Goal: Task Accomplishment & Management: Use online tool/utility

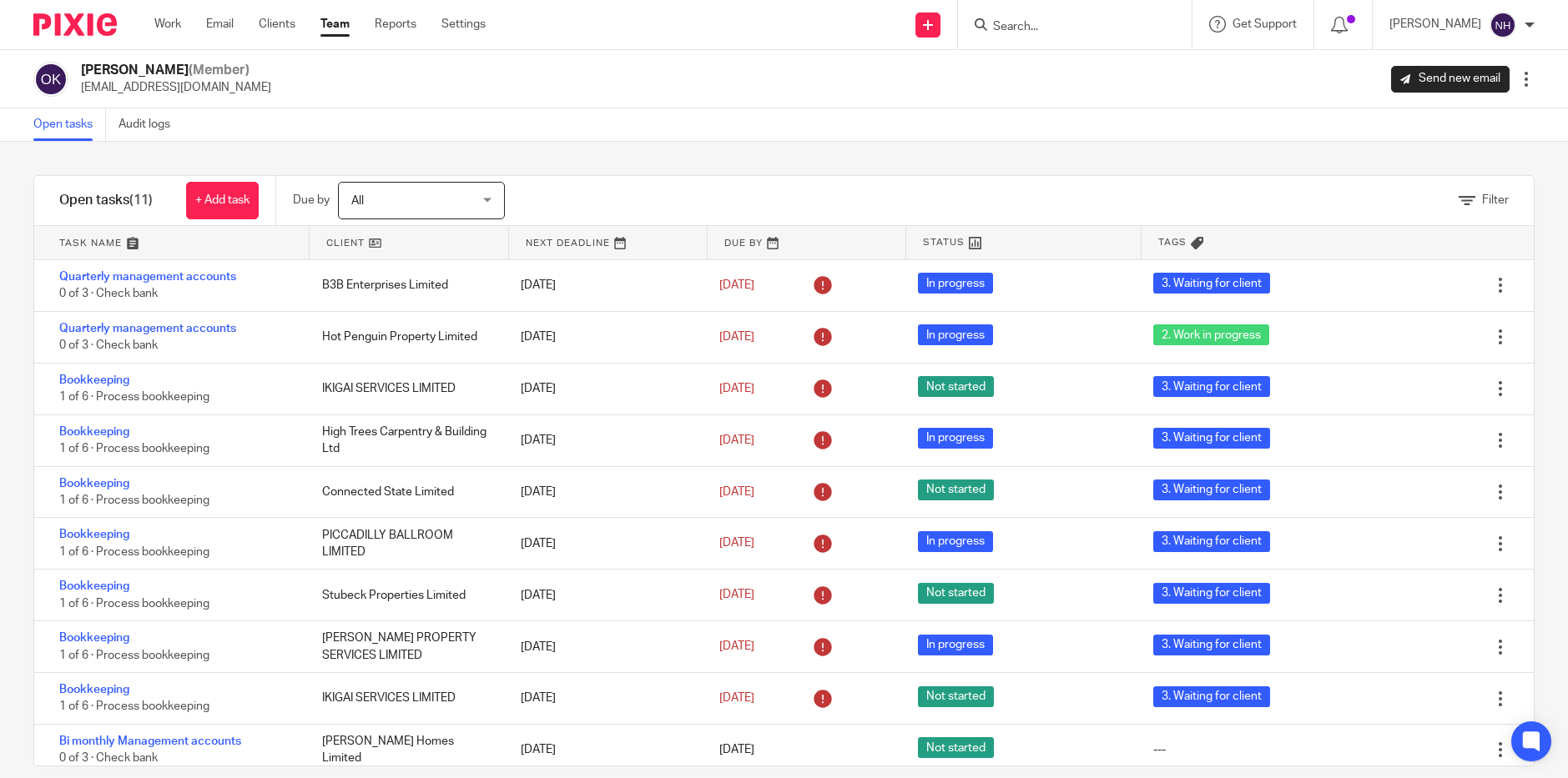
click at [1078, 30] on input "Search" at bounding box center [1067, 27] width 151 height 15
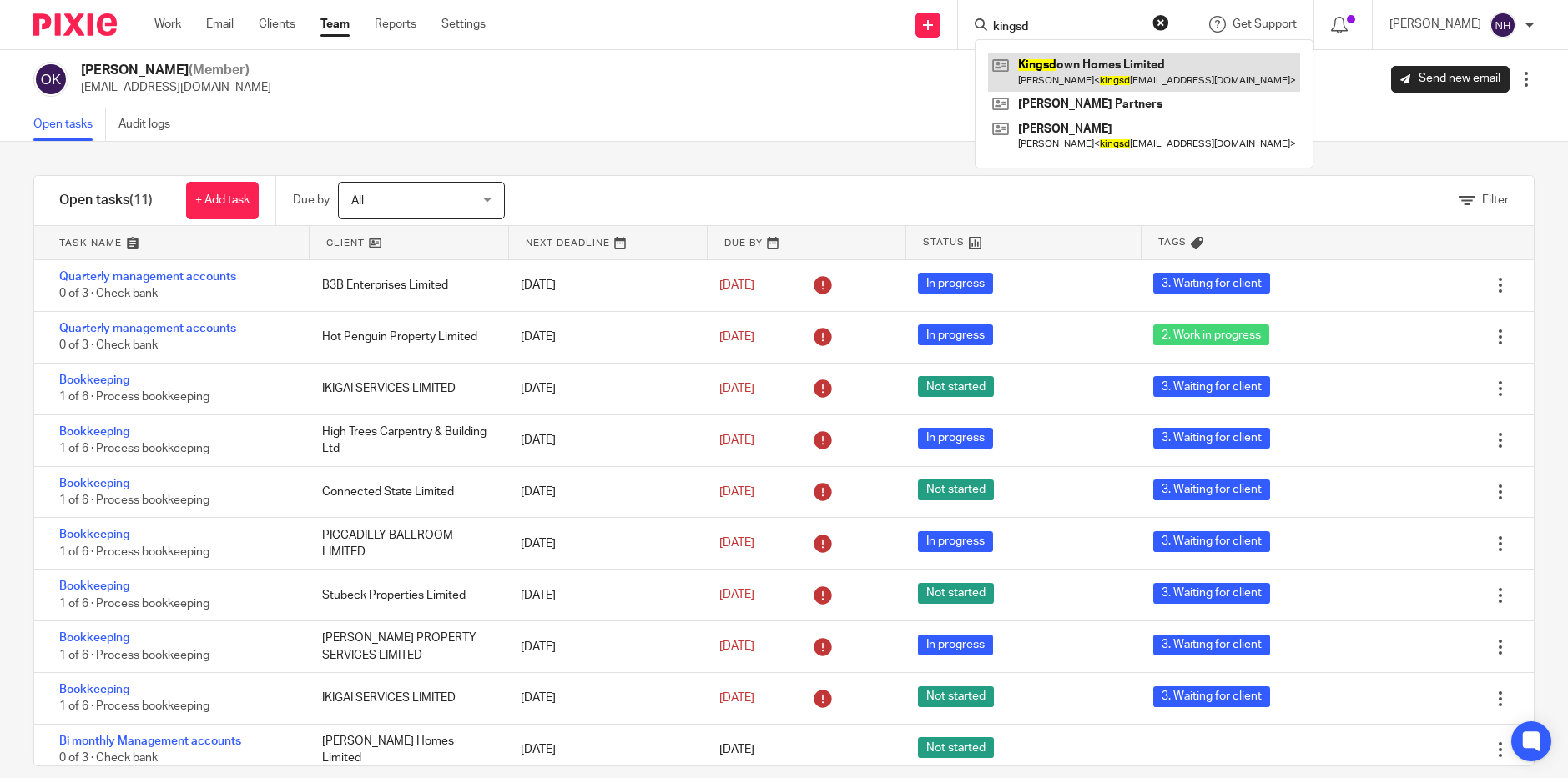
type input "kingsd"
click at [1084, 67] on link at bounding box center [1144, 72] width 312 height 39
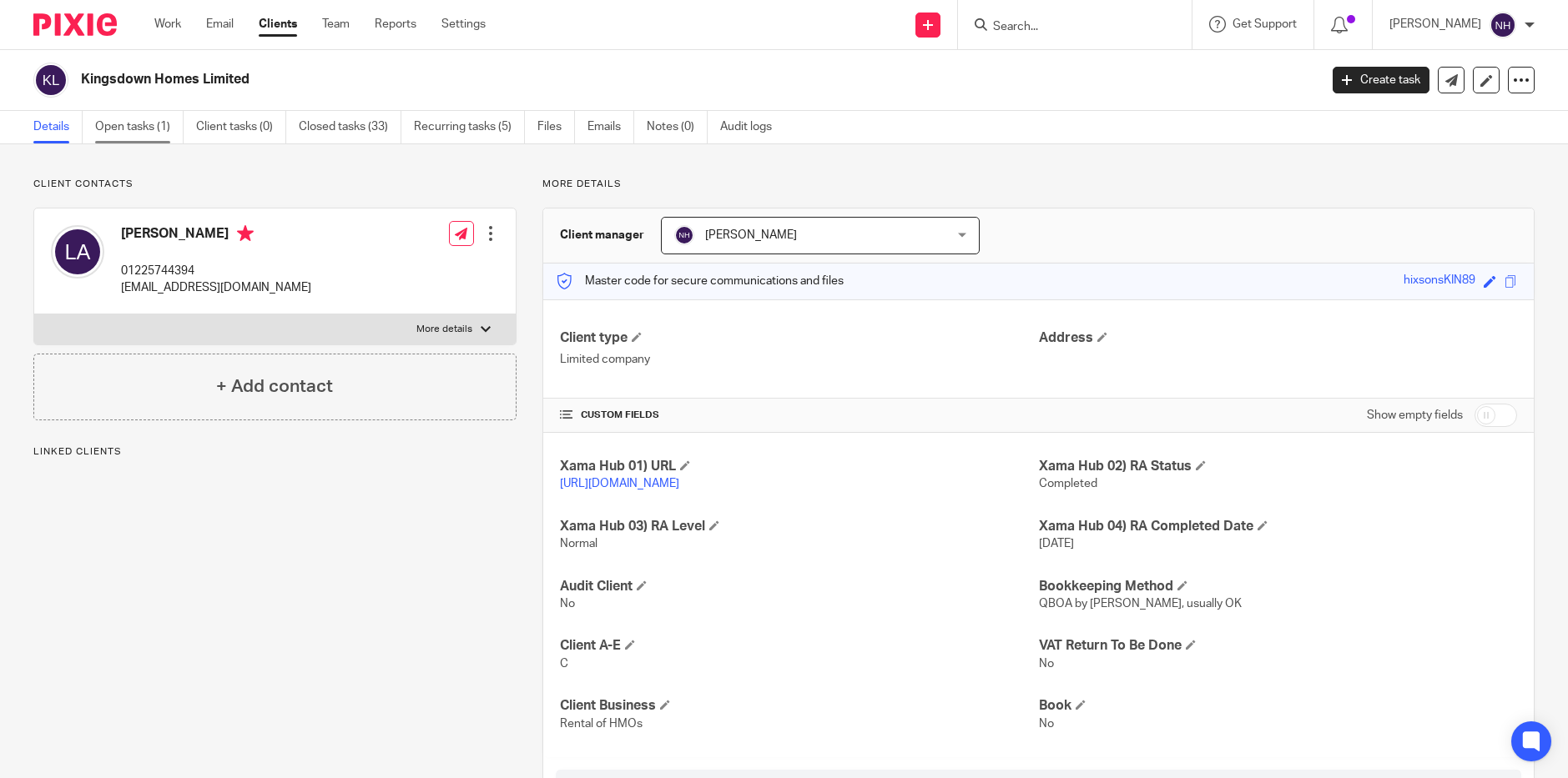
click at [143, 127] on link "Open tasks (1)" at bounding box center [139, 127] width 89 height 32
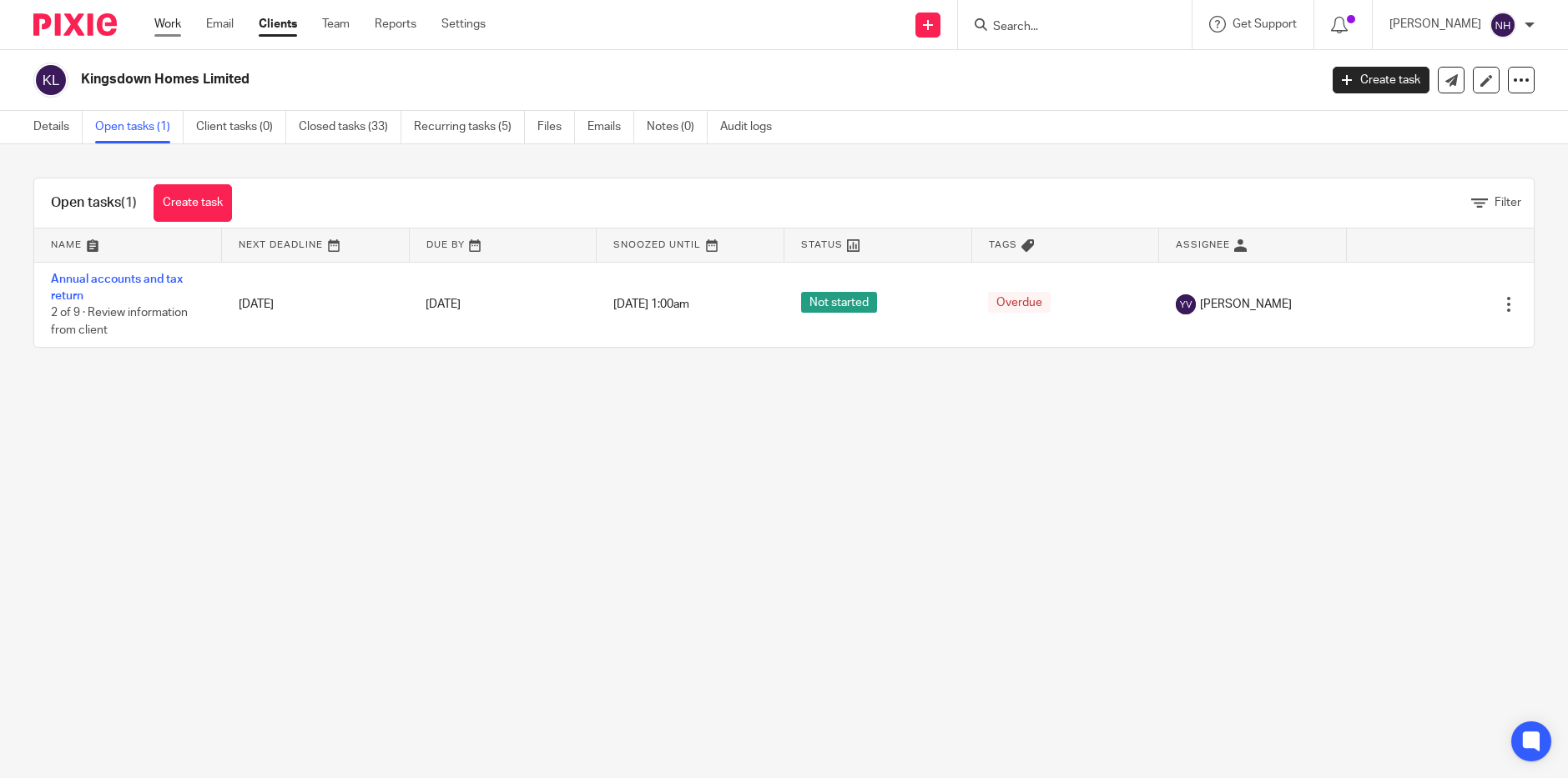
click at [167, 26] on link "Work" at bounding box center [168, 24] width 27 height 17
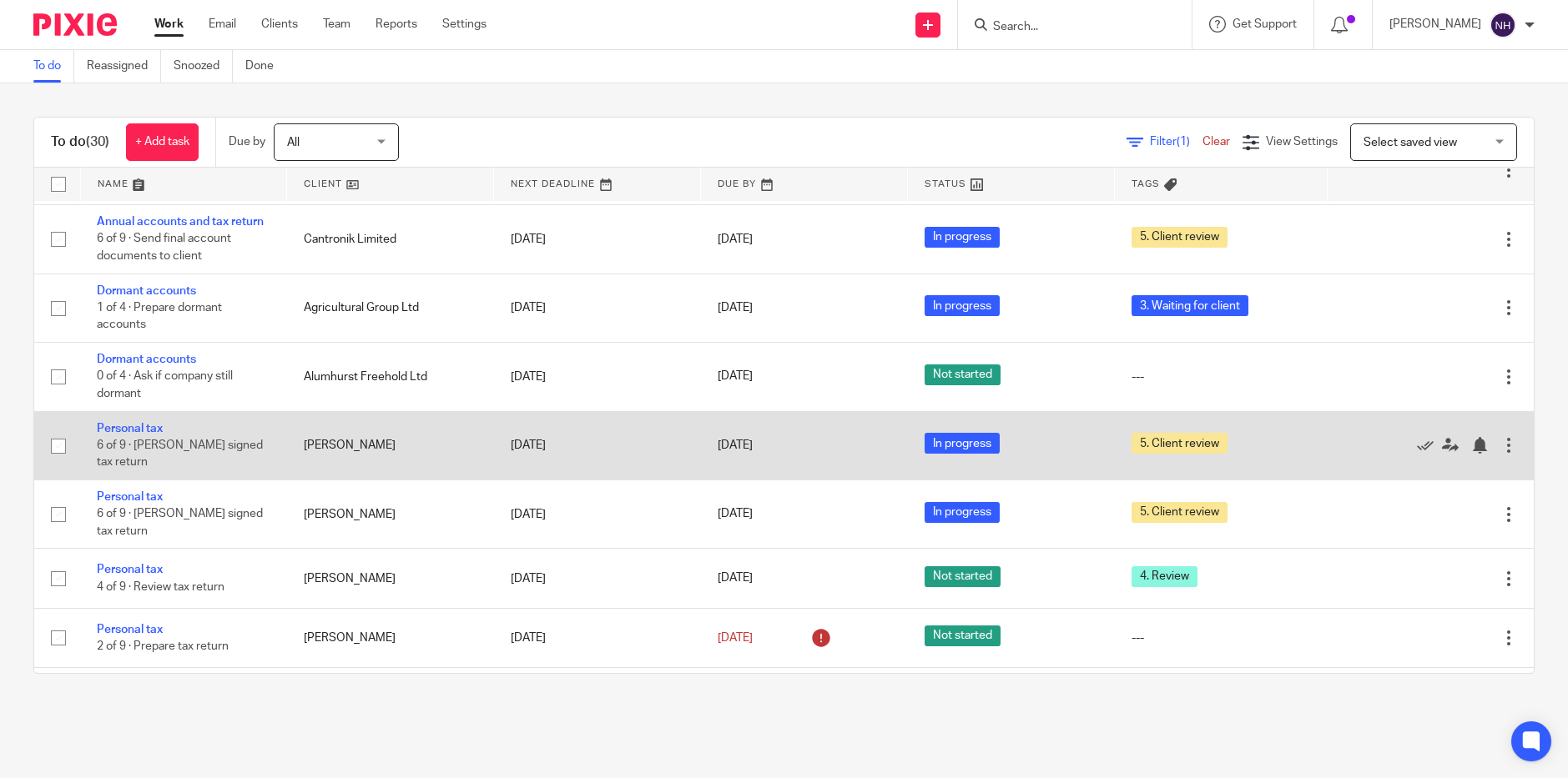
scroll to position [693, 0]
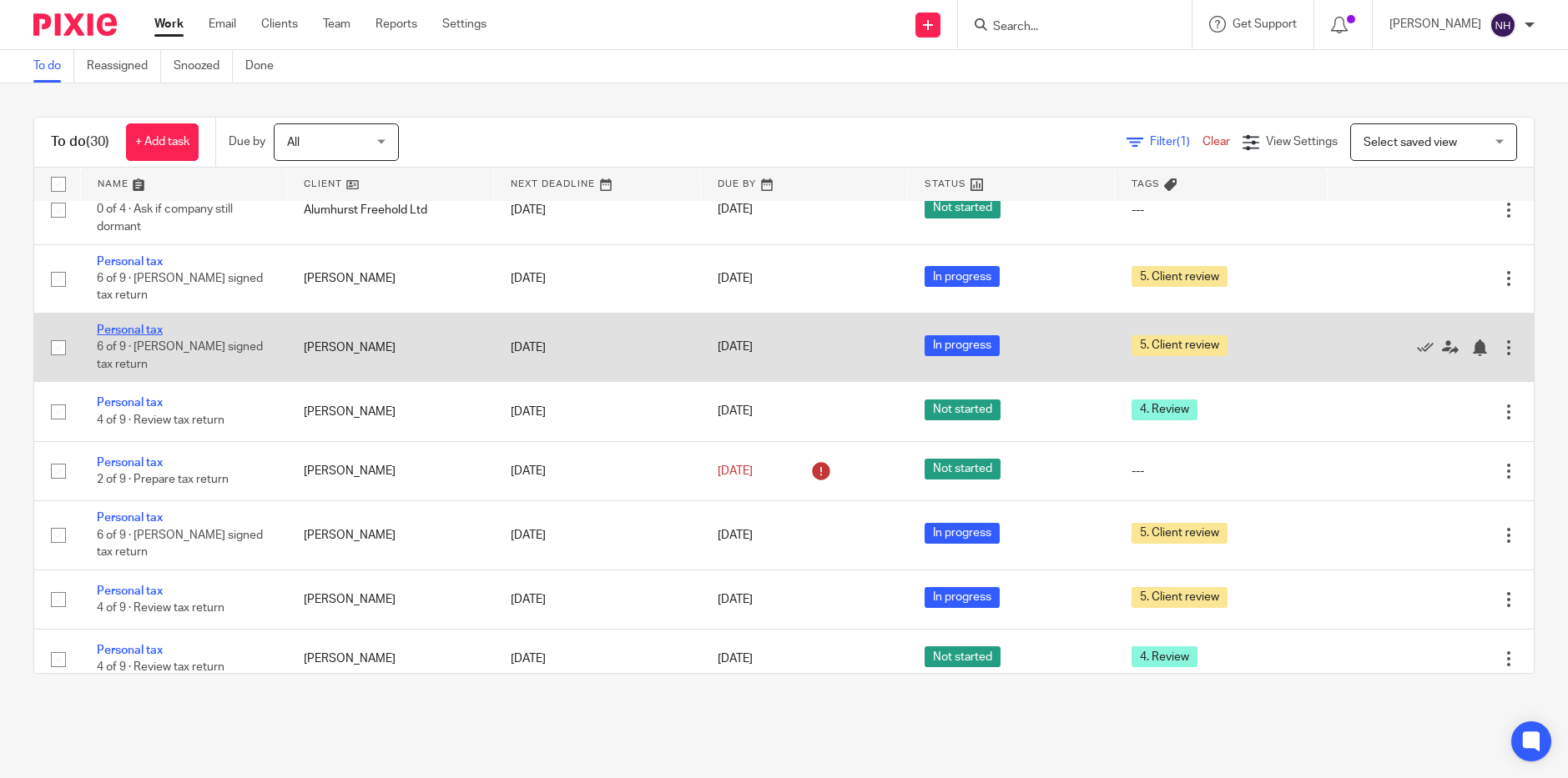
click at [139, 324] on link "Personal tax" at bounding box center [130, 330] width 66 height 12
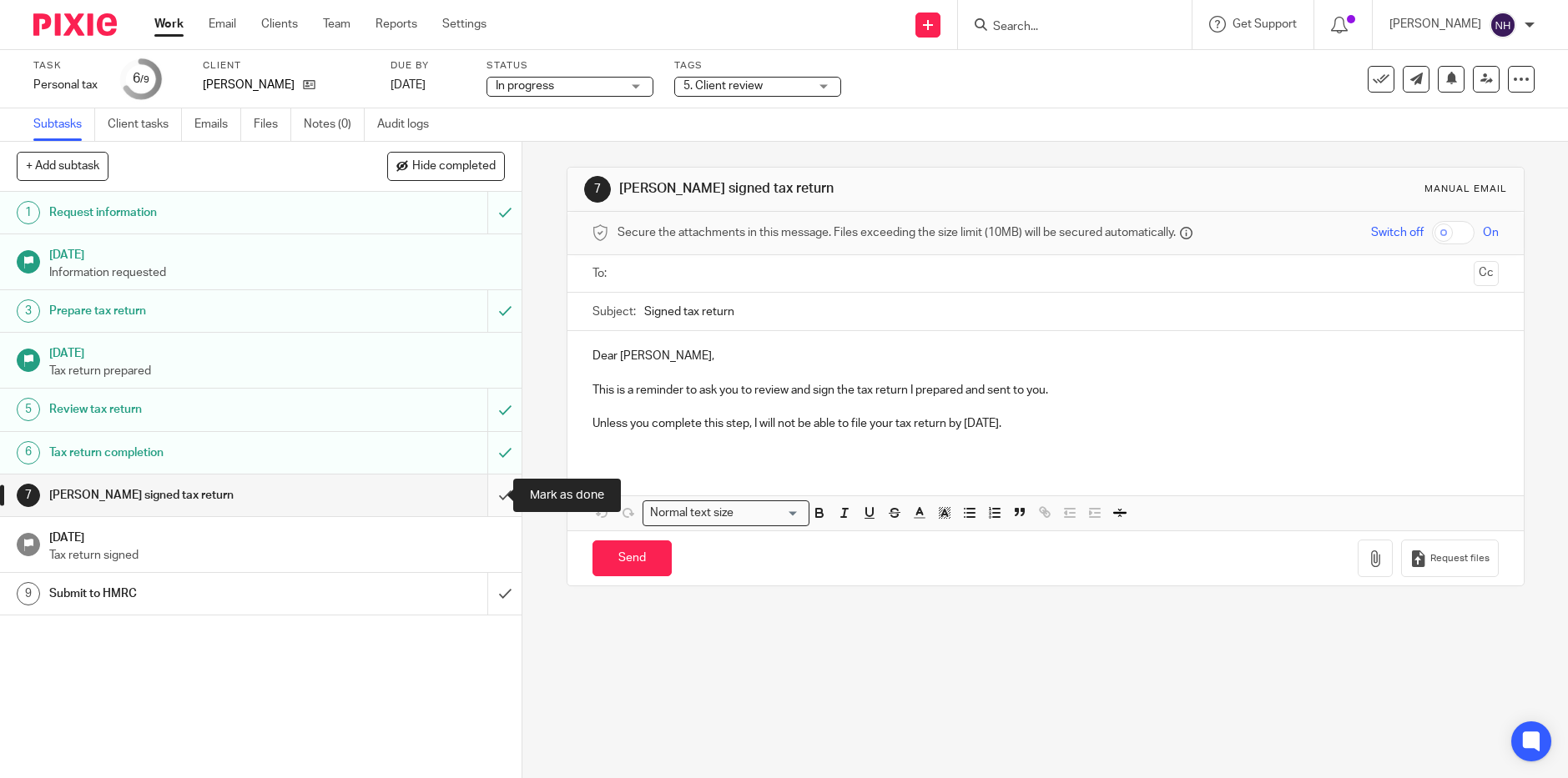
click at [488, 492] on input "submit" at bounding box center [261, 496] width 522 height 42
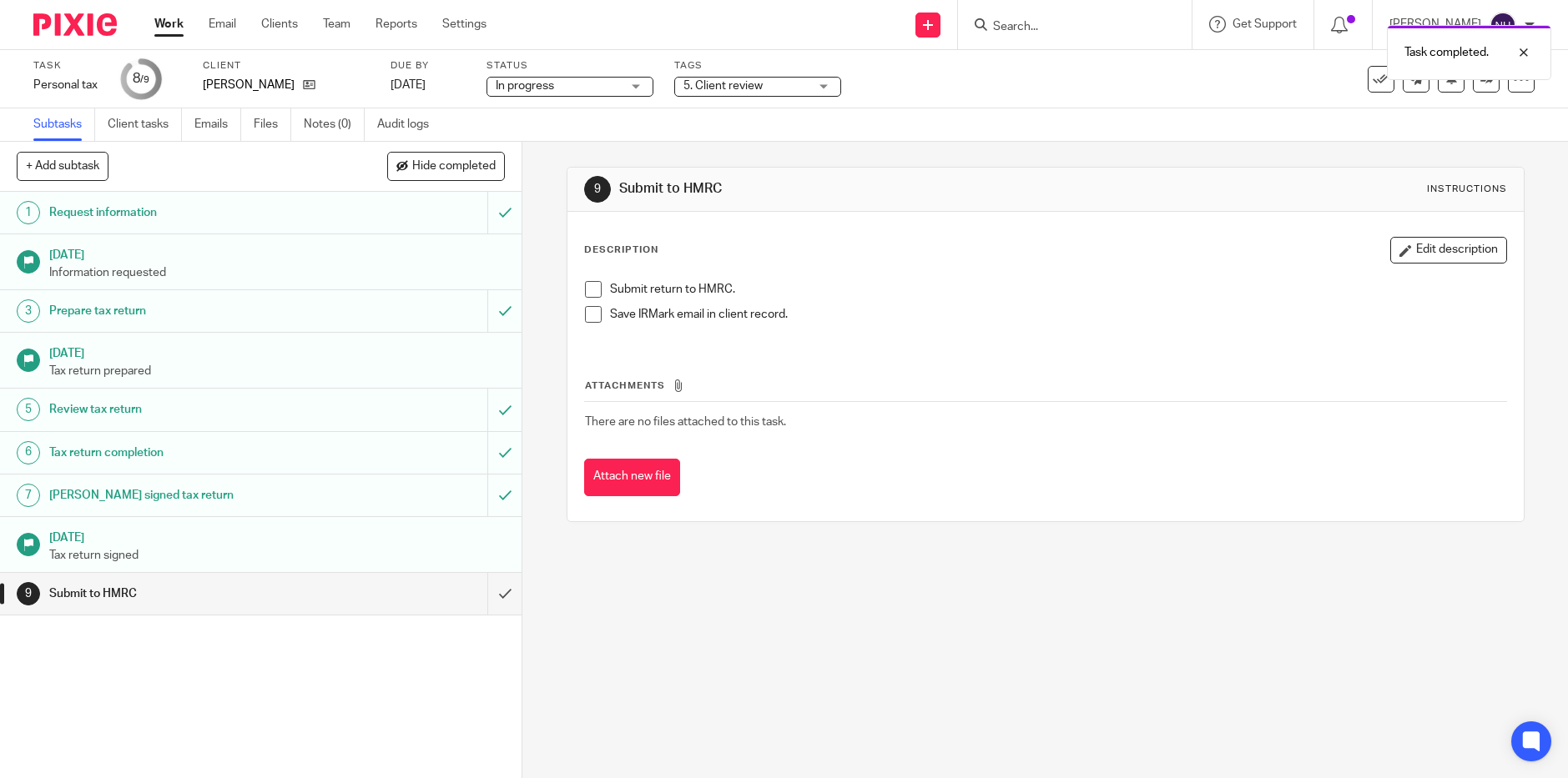
click at [592, 289] on span at bounding box center [593, 290] width 17 height 17
drag, startPoint x: 592, startPoint y: 313, endPoint x: 565, endPoint y: 379, distance: 71.3
click at [592, 314] on span at bounding box center [593, 315] width 17 height 17
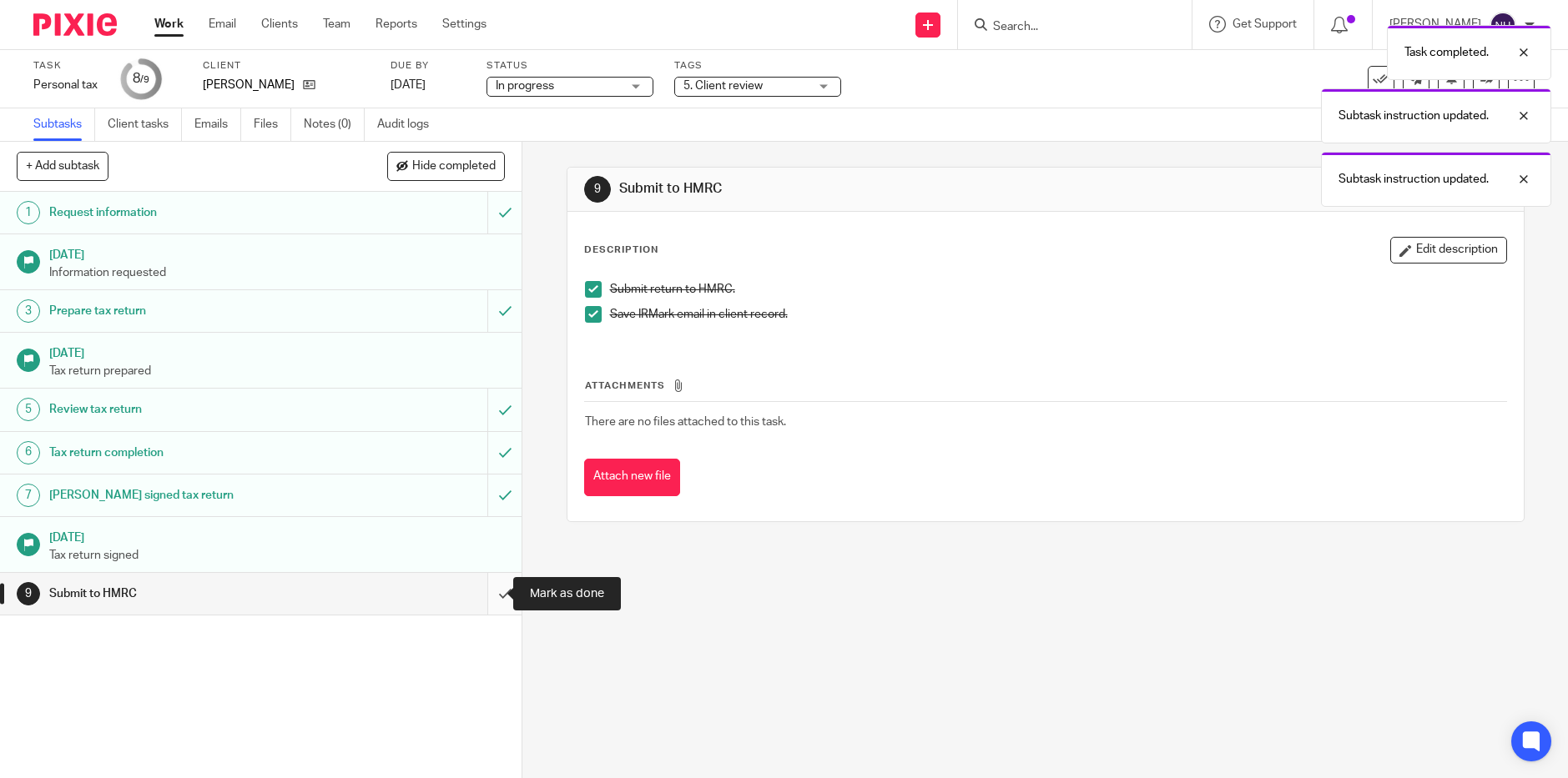
click at [494, 589] on input "submit" at bounding box center [261, 593] width 522 height 42
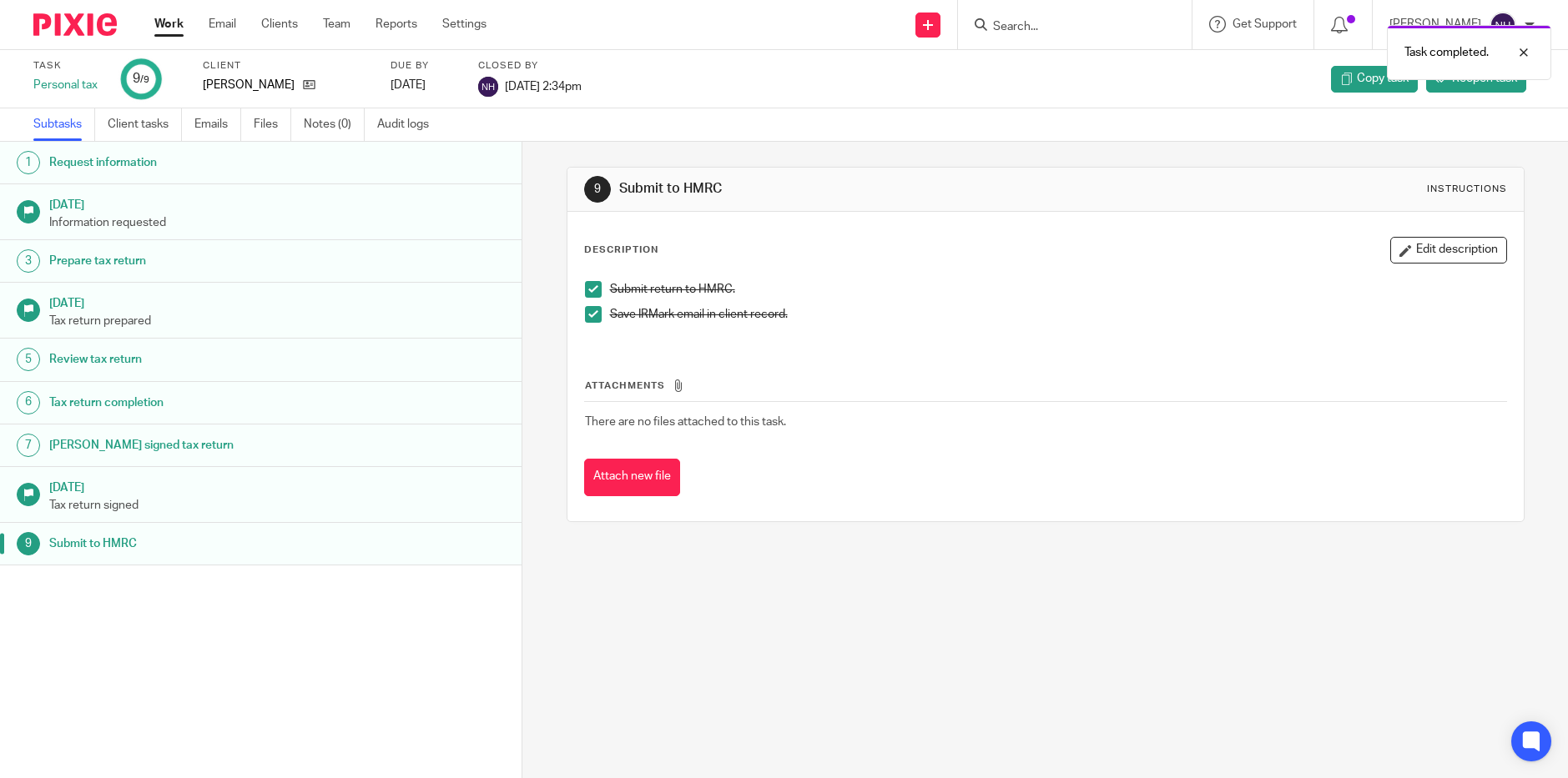
click at [169, 22] on link "Work" at bounding box center [169, 24] width 30 height 17
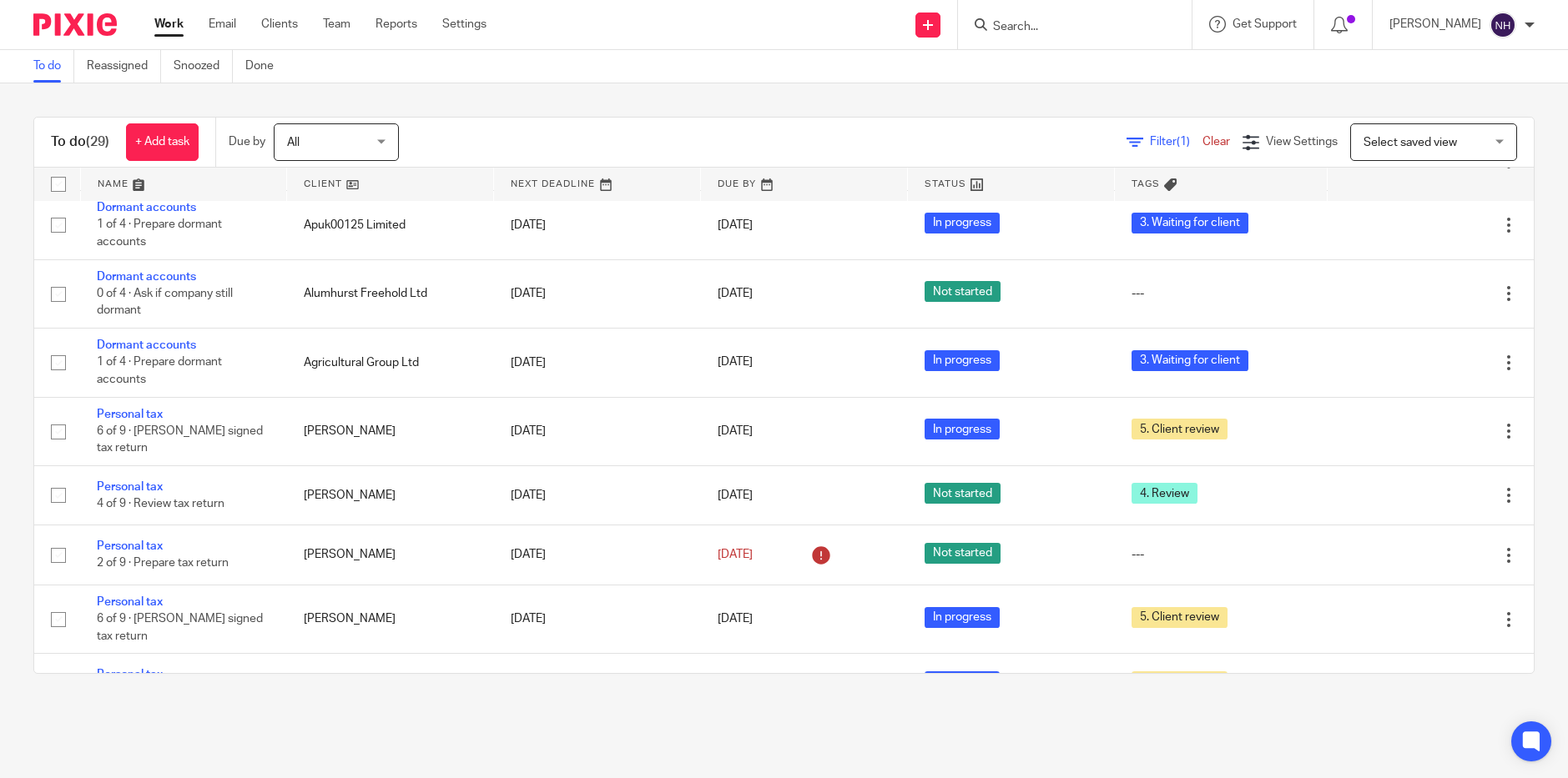
scroll to position [584, 0]
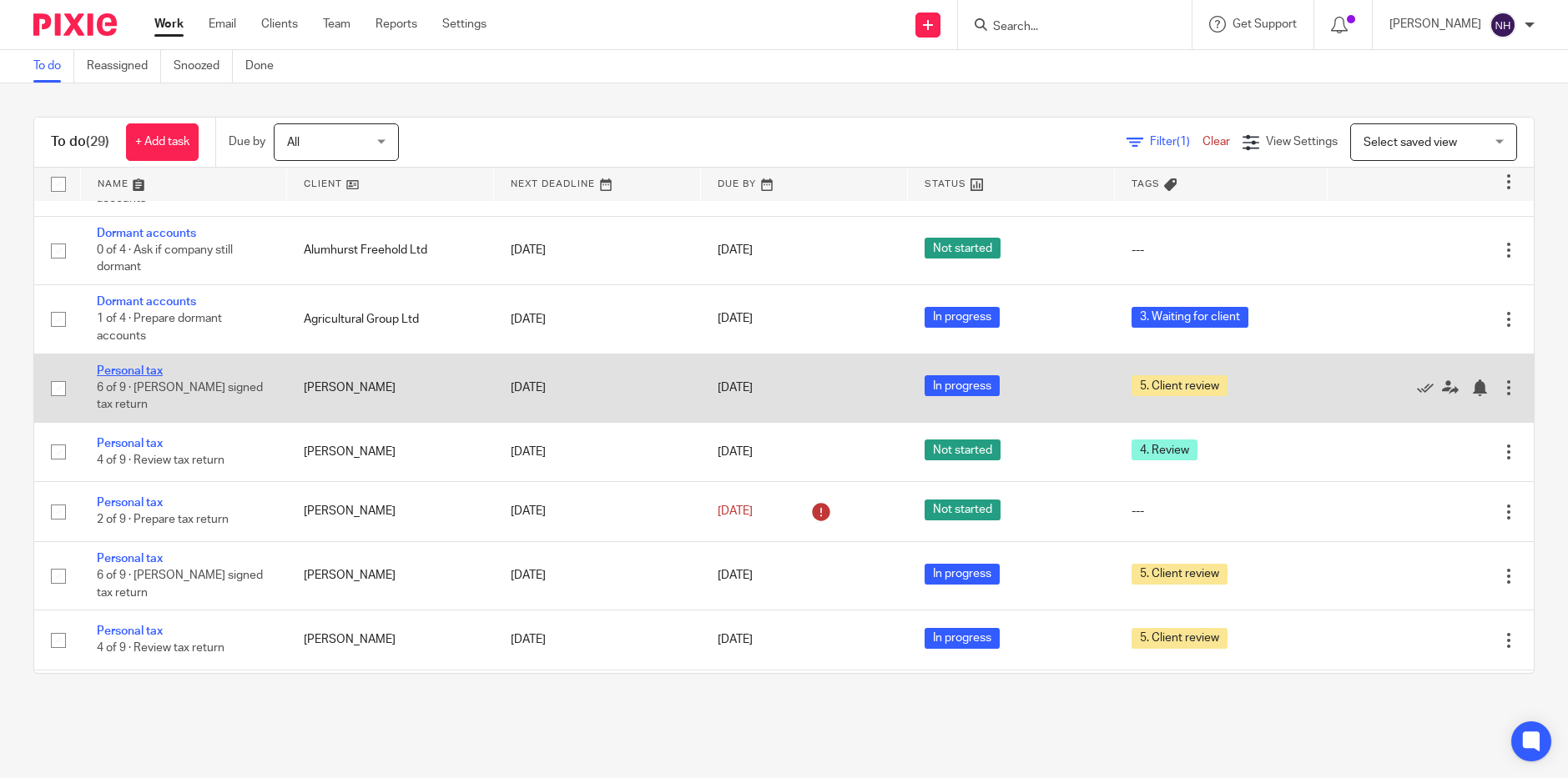
click at [159, 366] on link "Personal tax" at bounding box center [130, 371] width 66 height 12
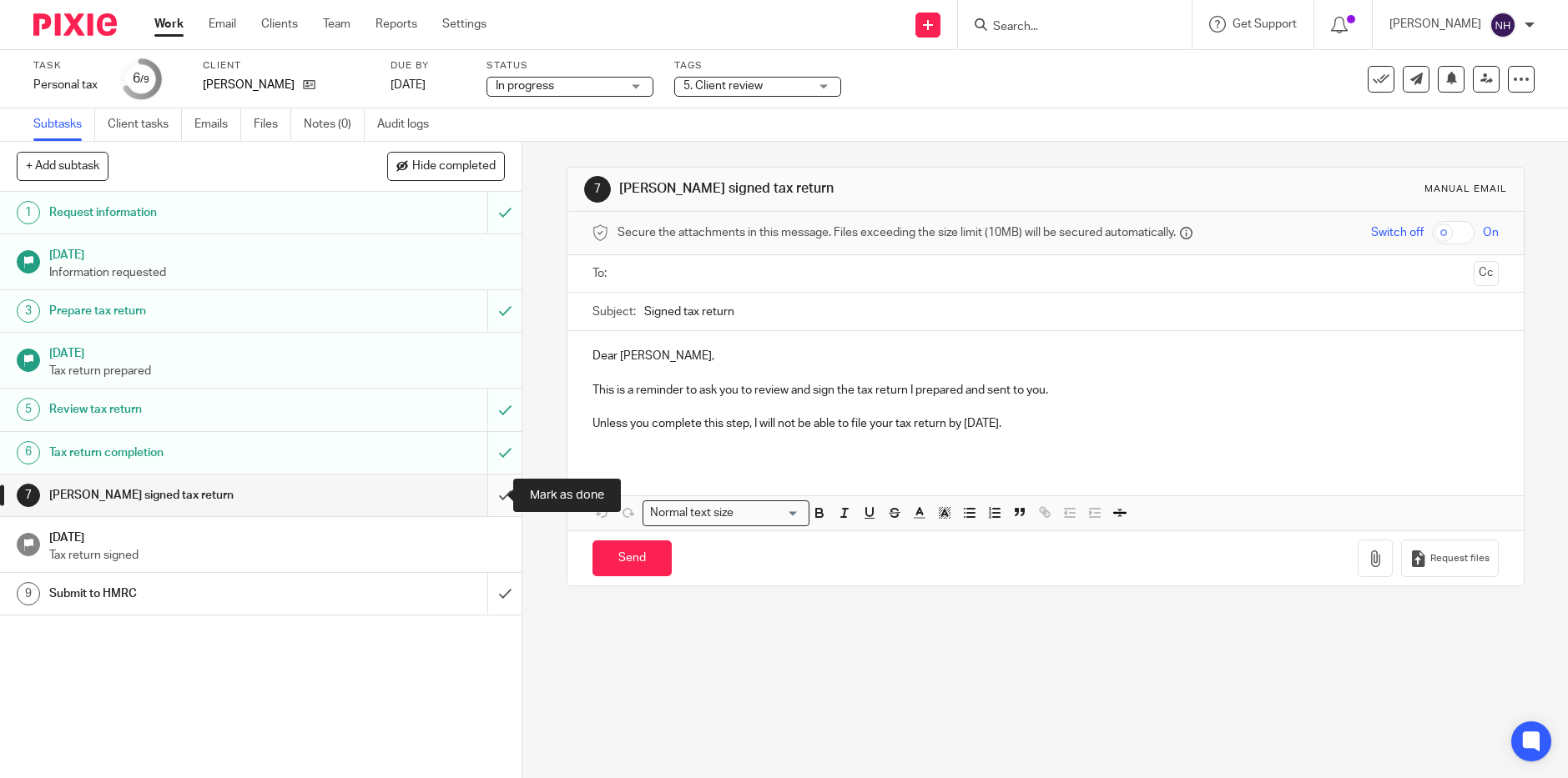
click at [492, 493] on input "submit" at bounding box center [261, 496] width 522 height 42
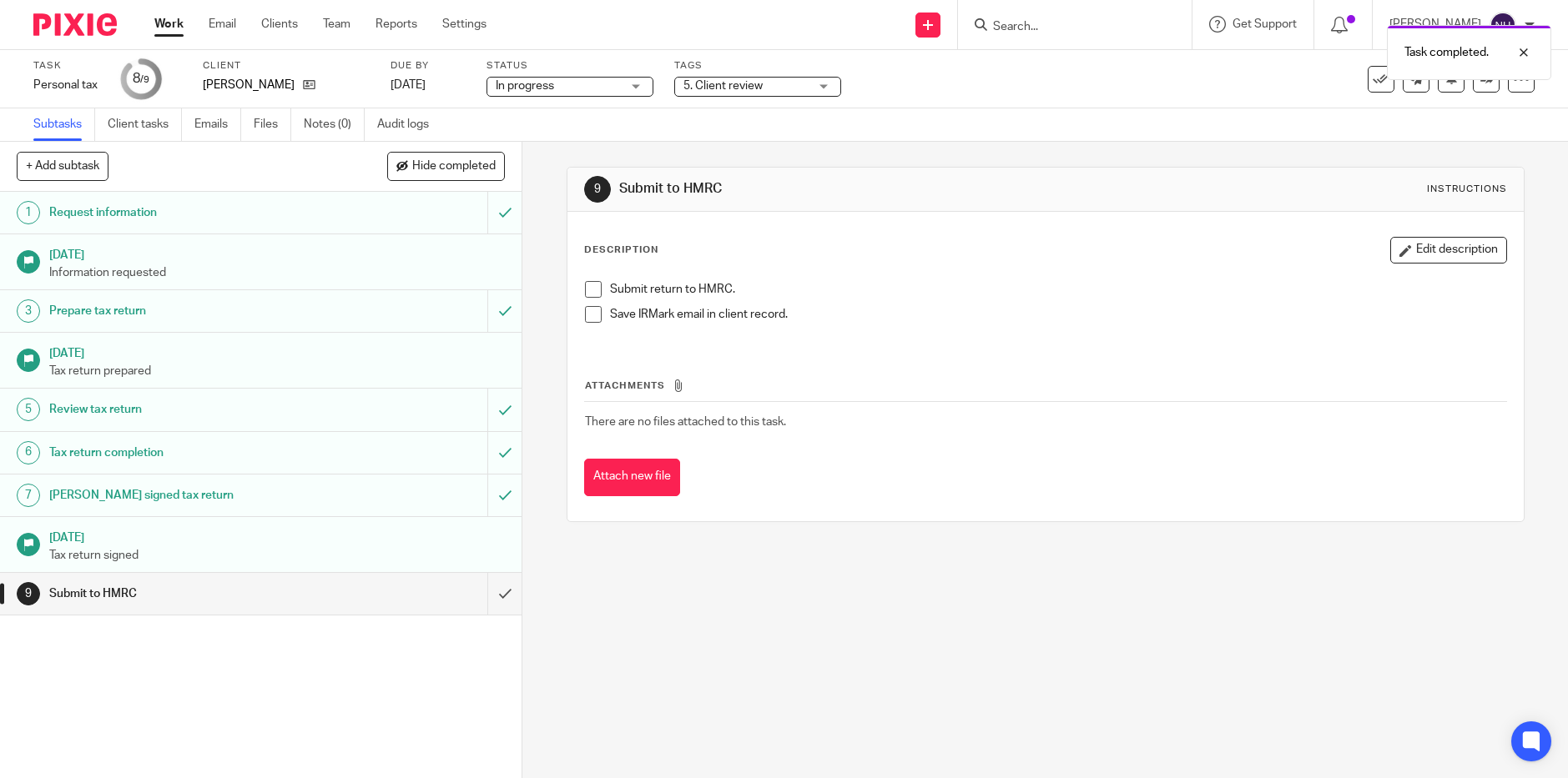
click at [590, 289] on span at bounding box center [593, 290] width 17 height 17
click at [589, 319] on span at bounding box center [593, 315] width 17 height 17
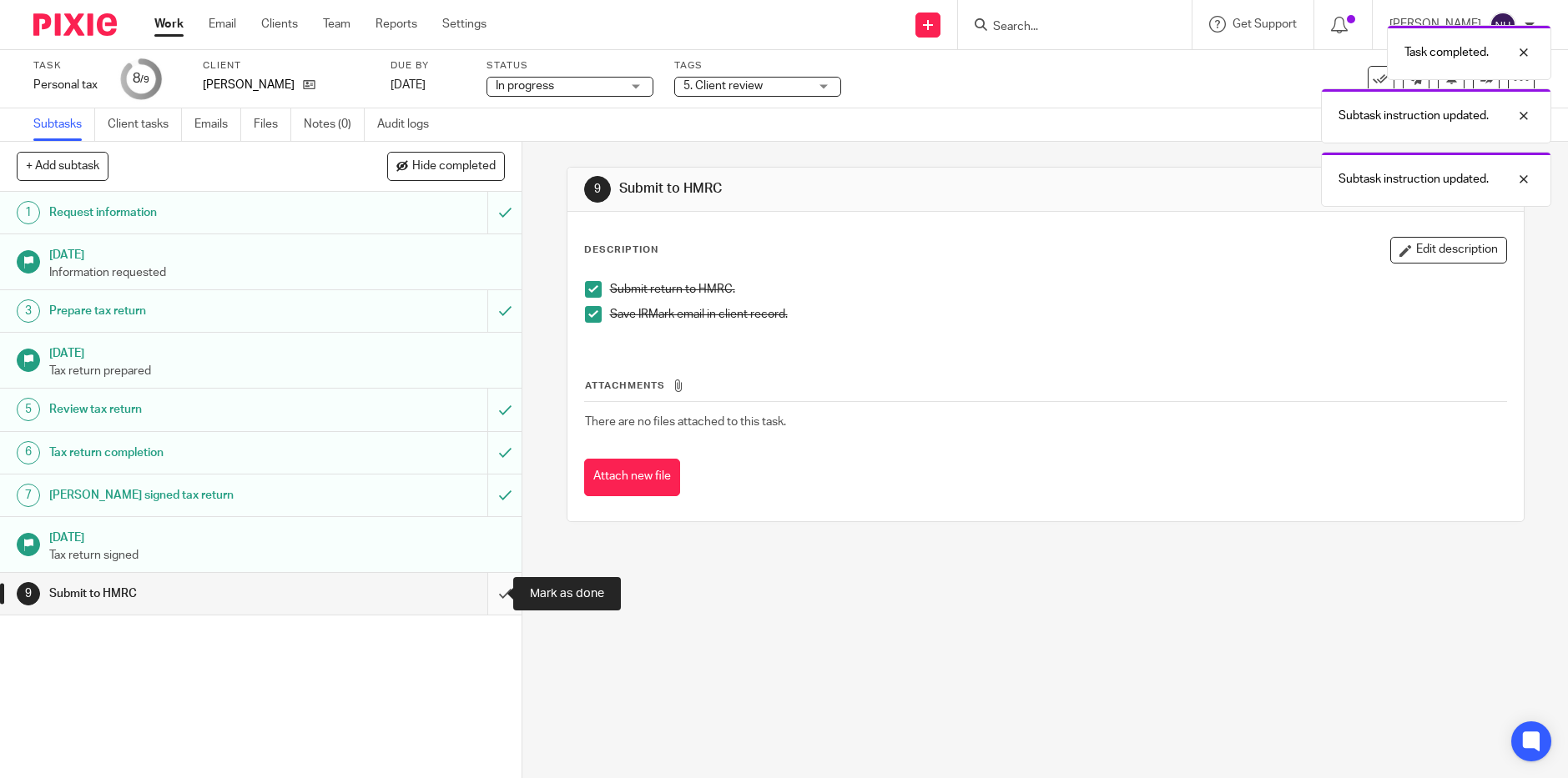
click at [488, 590] on input "submit" at bounding box center [261, 593] width 522 height 42
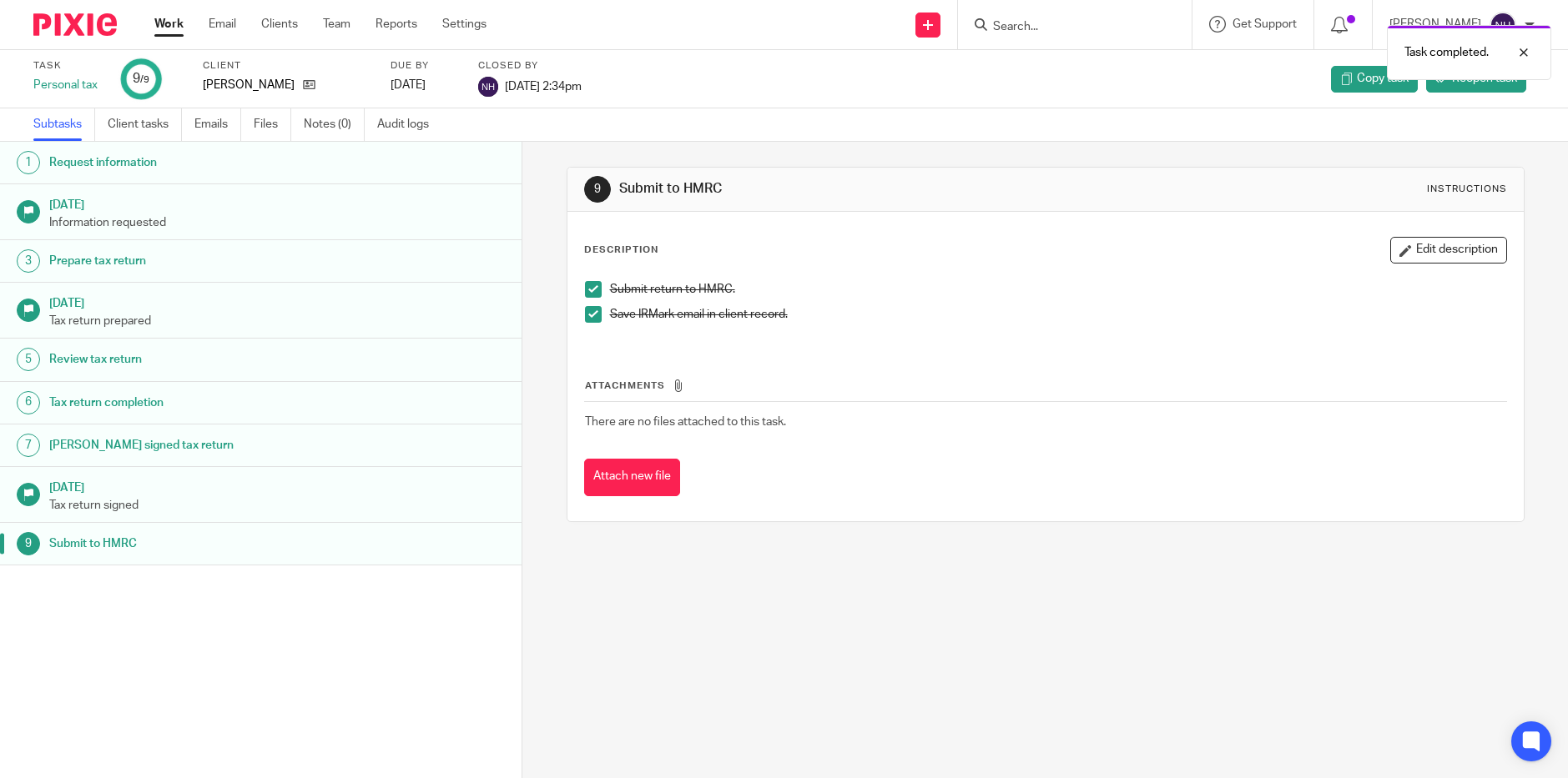
click at [169, 24] on link "Work" at bounding box center [169, 24] width 30 height 17
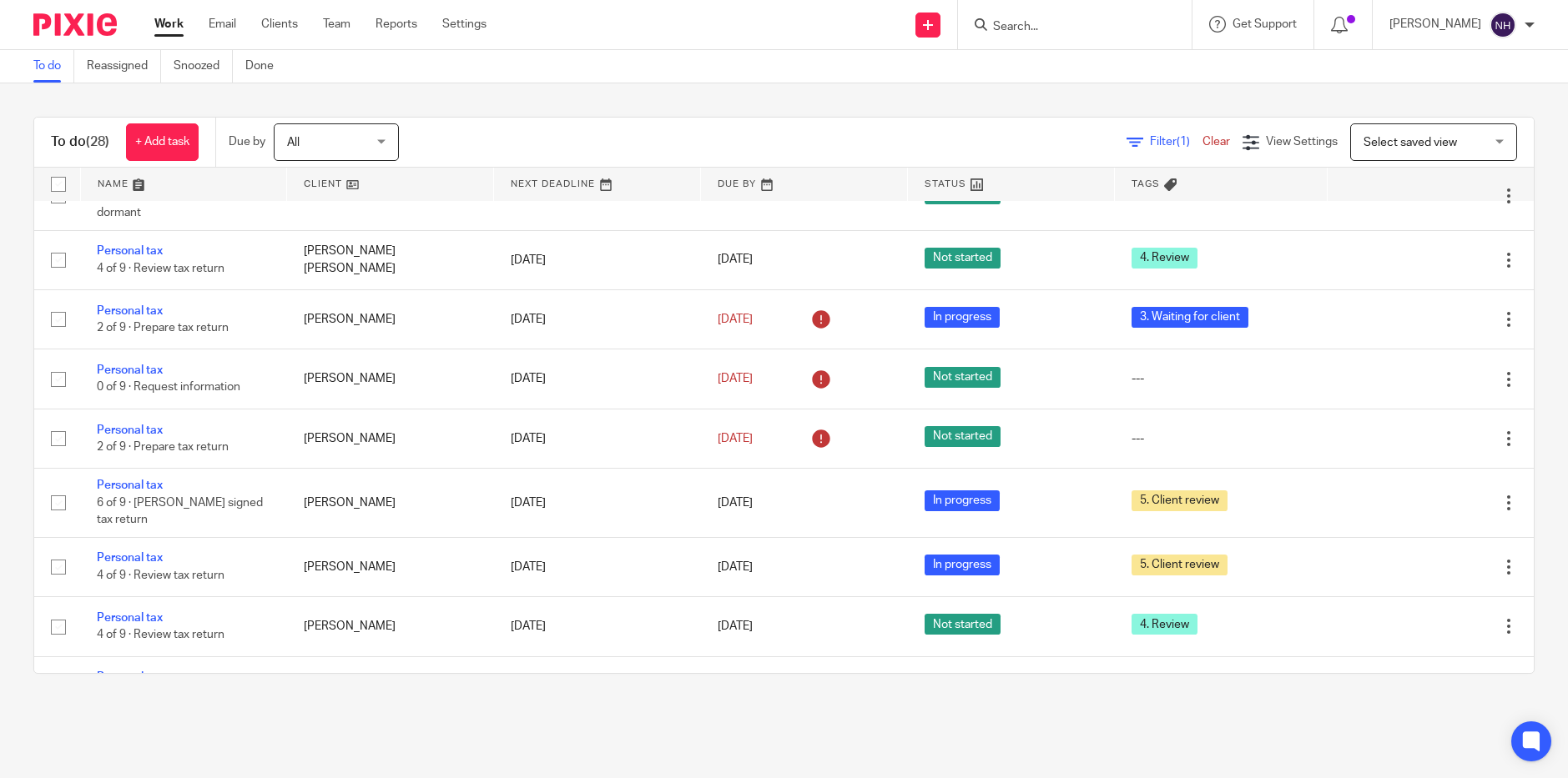
scroll to position [751, 0]
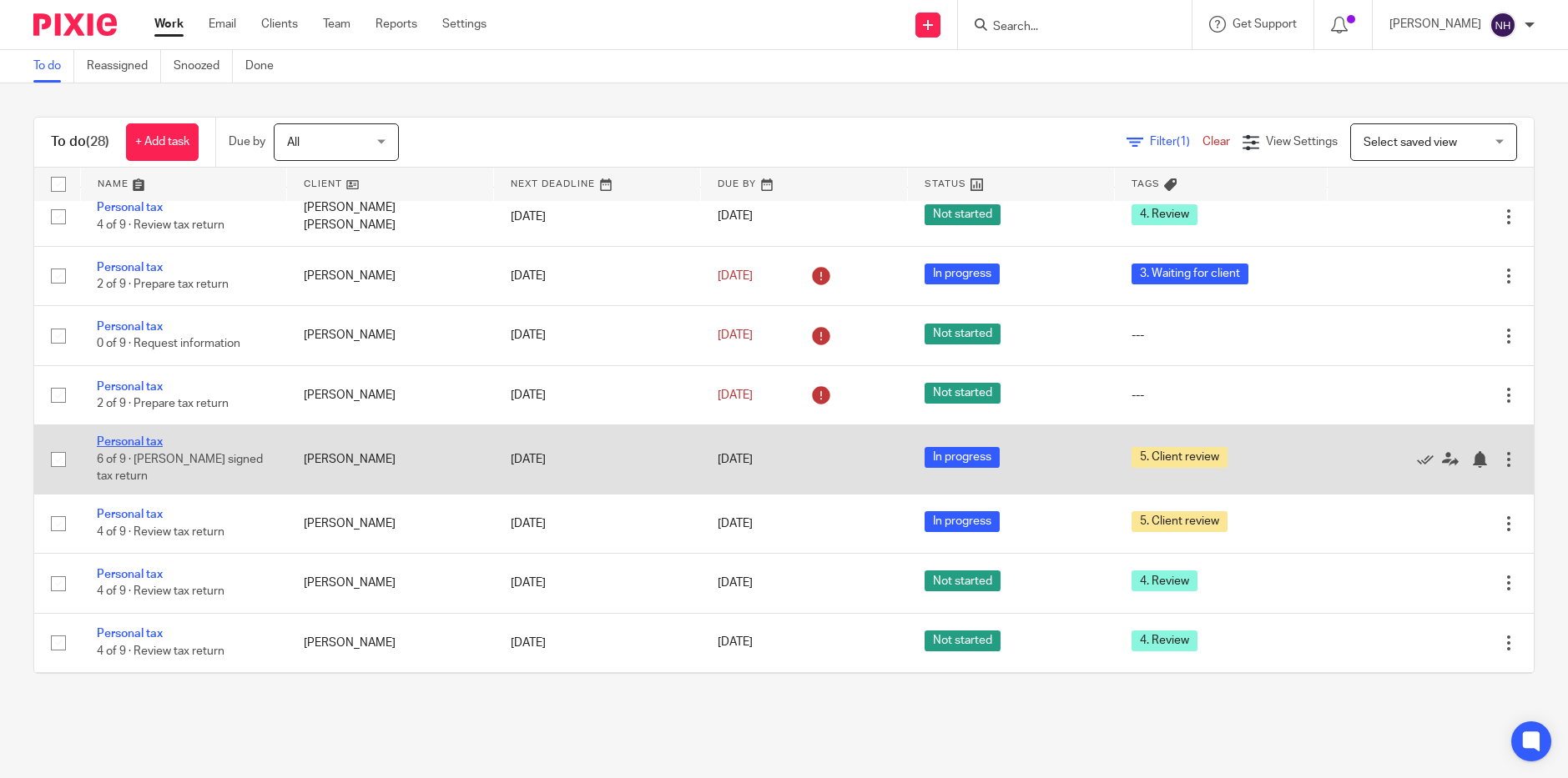
click at [152, 437] on link "Personal tax" at bounding box center [130, 442] width 66 height 12
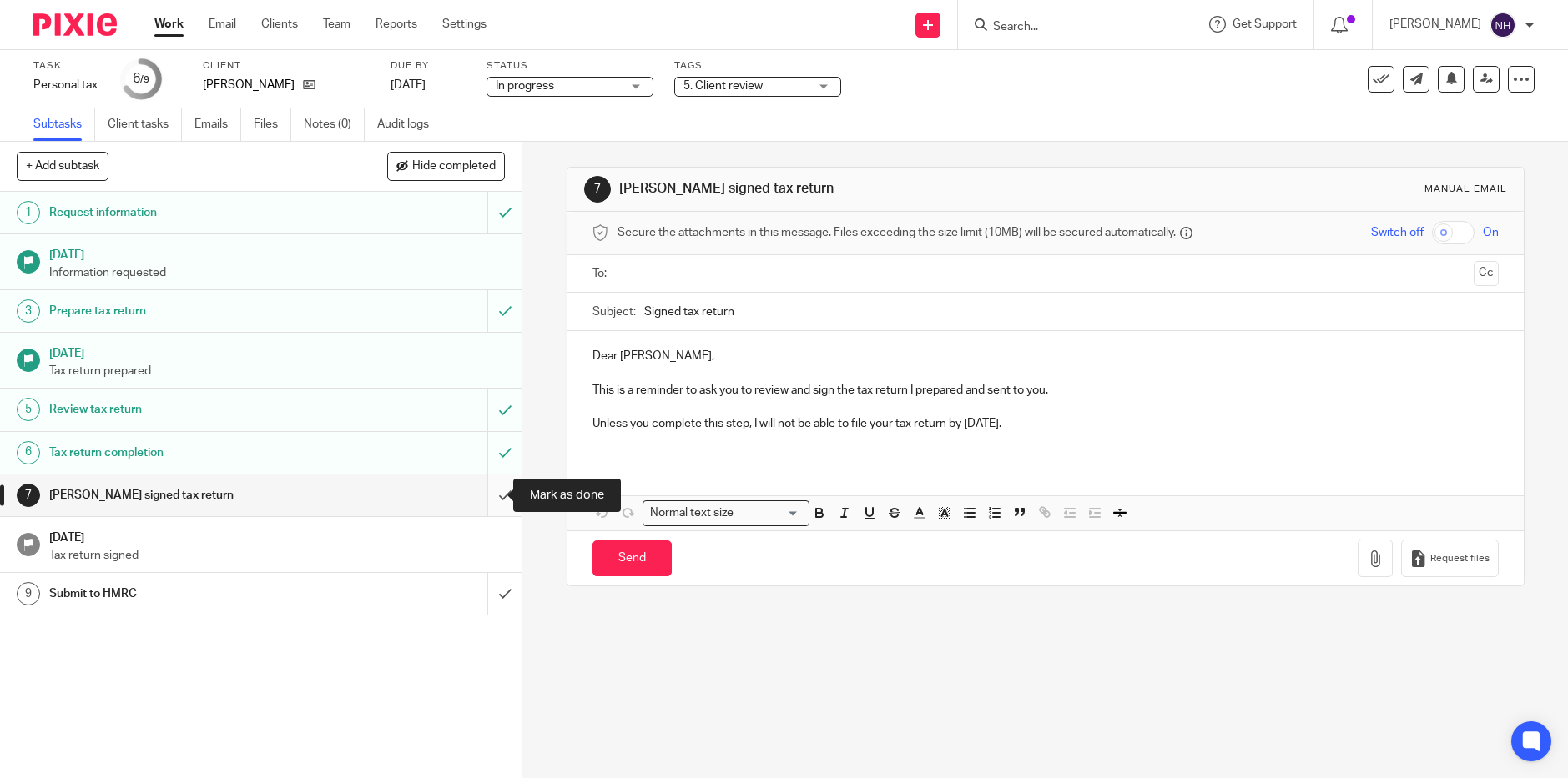
click at [481, 493] on input "submit" at bounding box center [261, 496] width 522 height 42
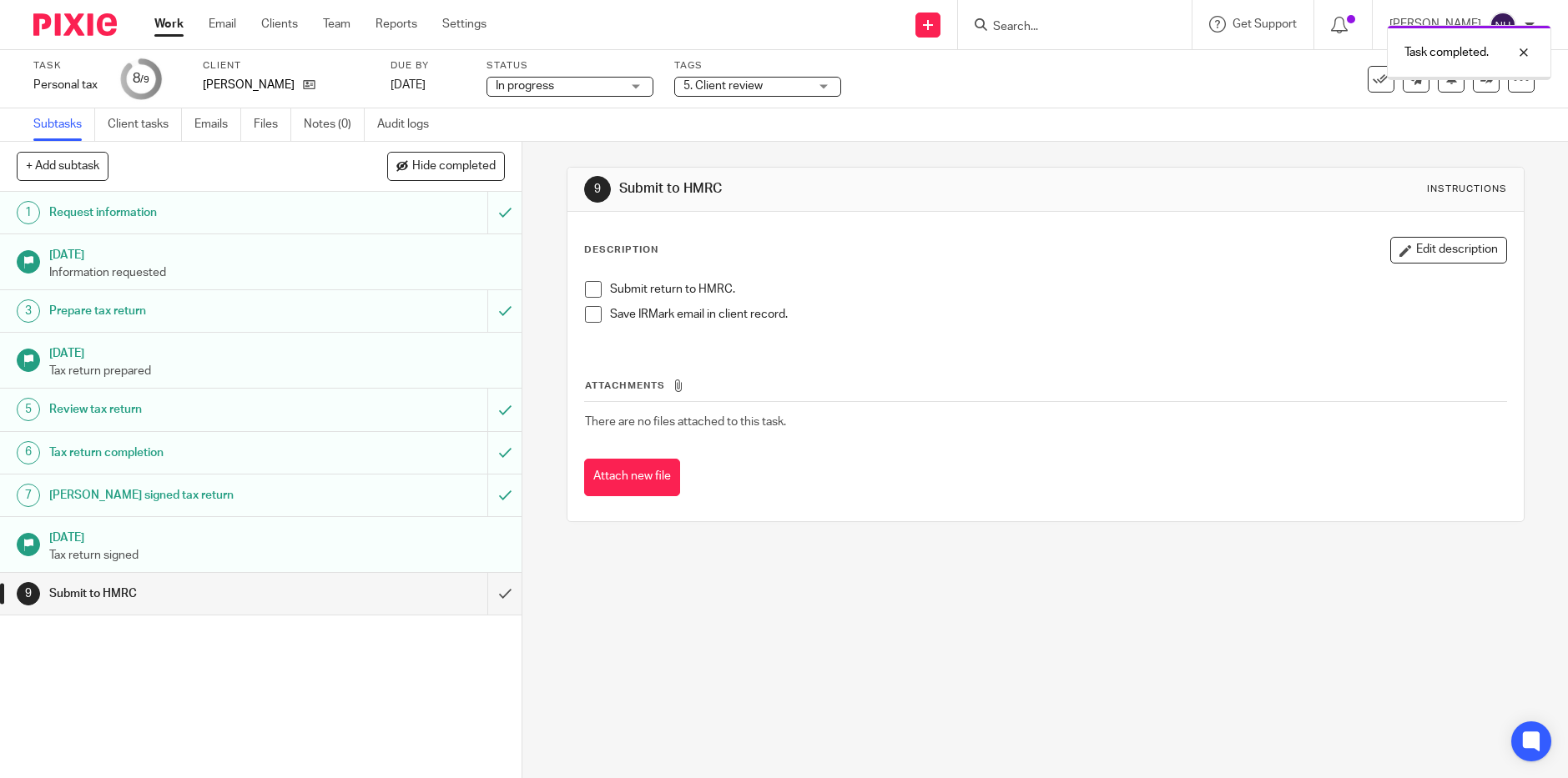
click at [589, 289] on span at bounding box center [593, 290] width 17 height 17
click at [585, 313] on span at bounding box center [593, 315] width 17 height 17
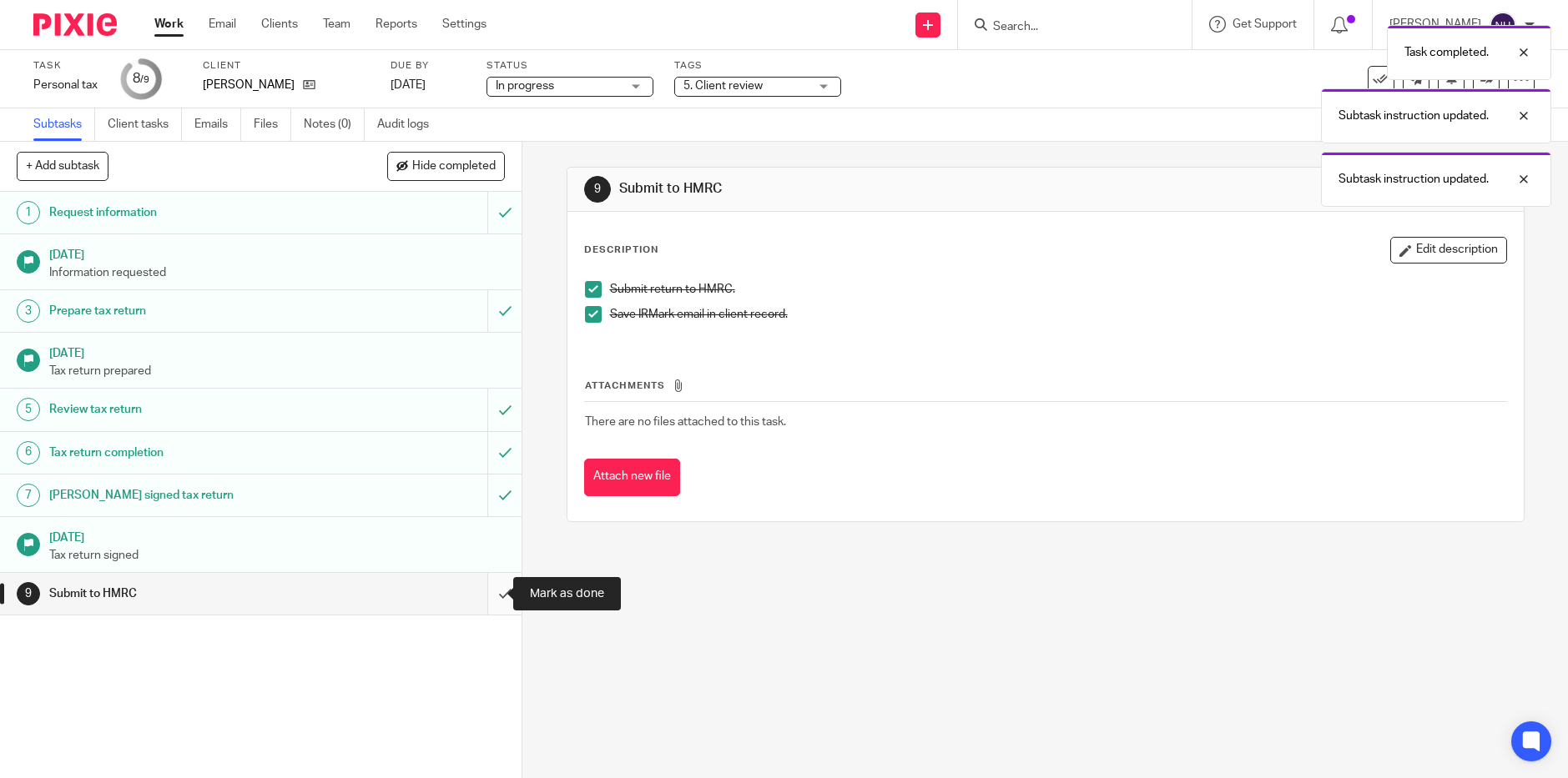
click at [491, 592] on input "submit" at bounding box center [261, 593] width 522 height 42
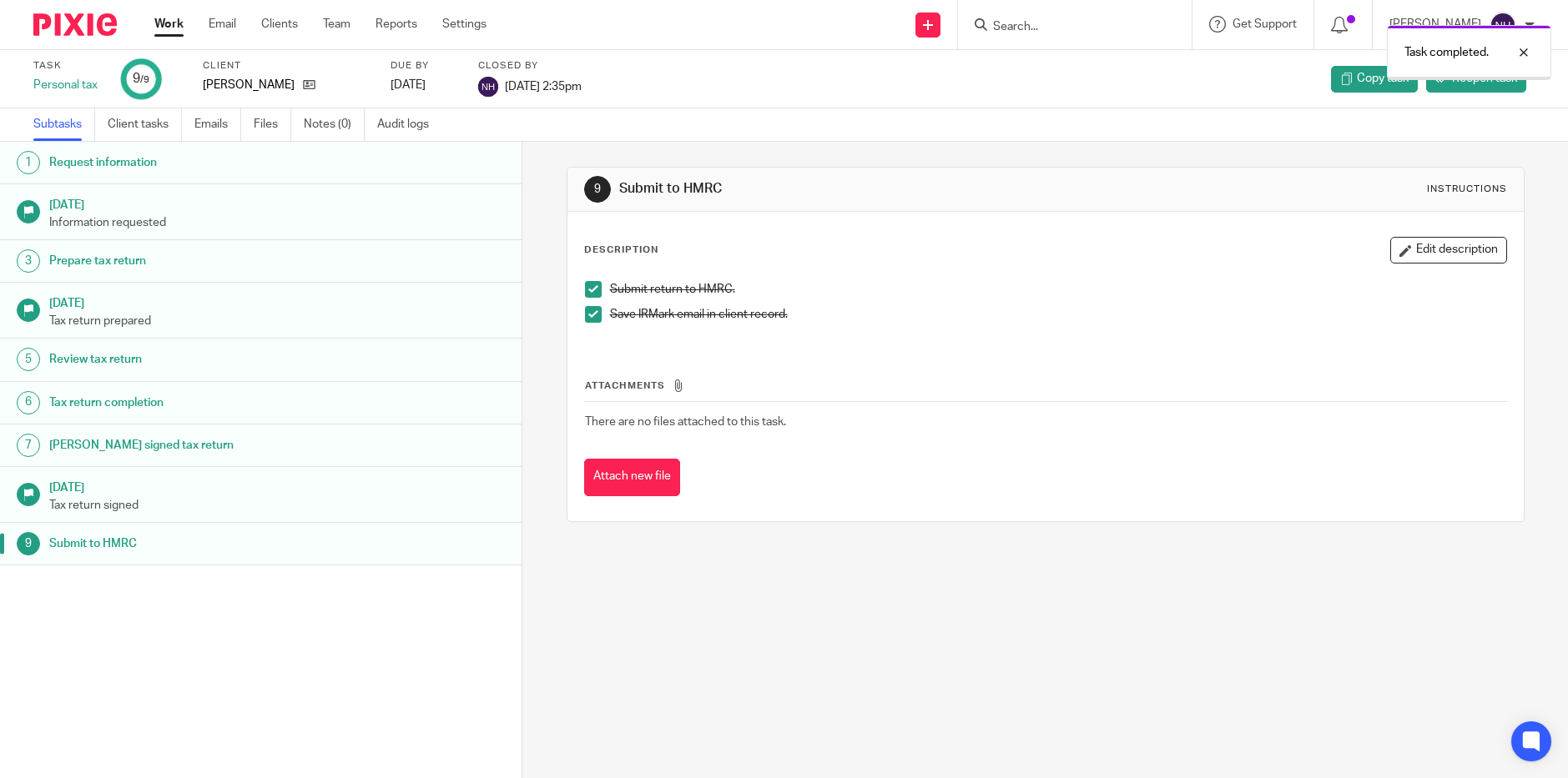
click at [167, 22] on link "Work" at bounding box center [169, 24] width 30 height 17
